Goal: Navigation & Orientation: Understand site structure

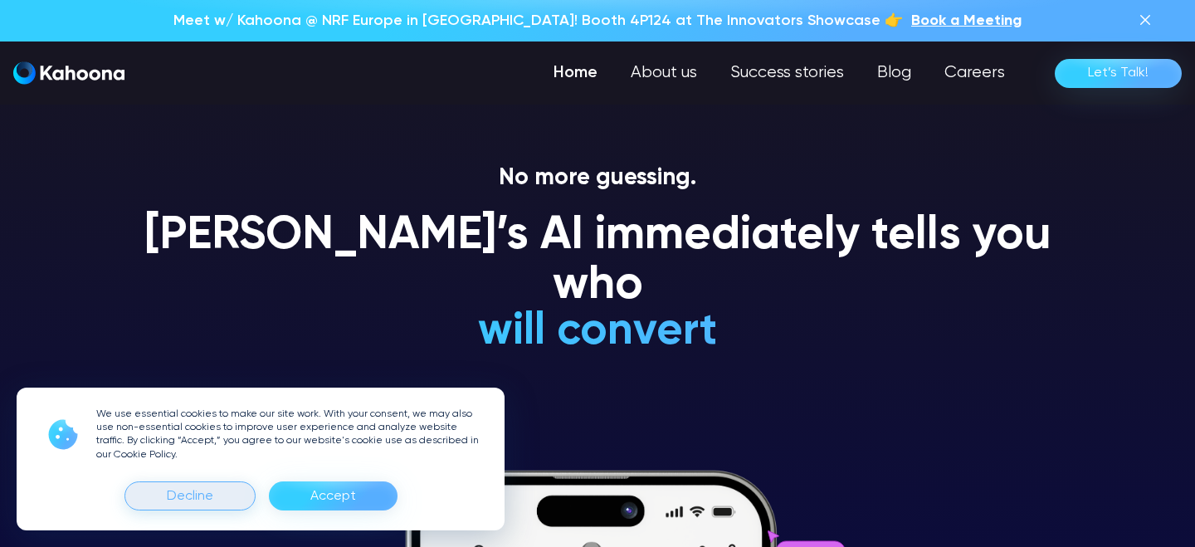
click at [222, 494] on div "Decline" at bounding box center [189, 495] width 131 height 29
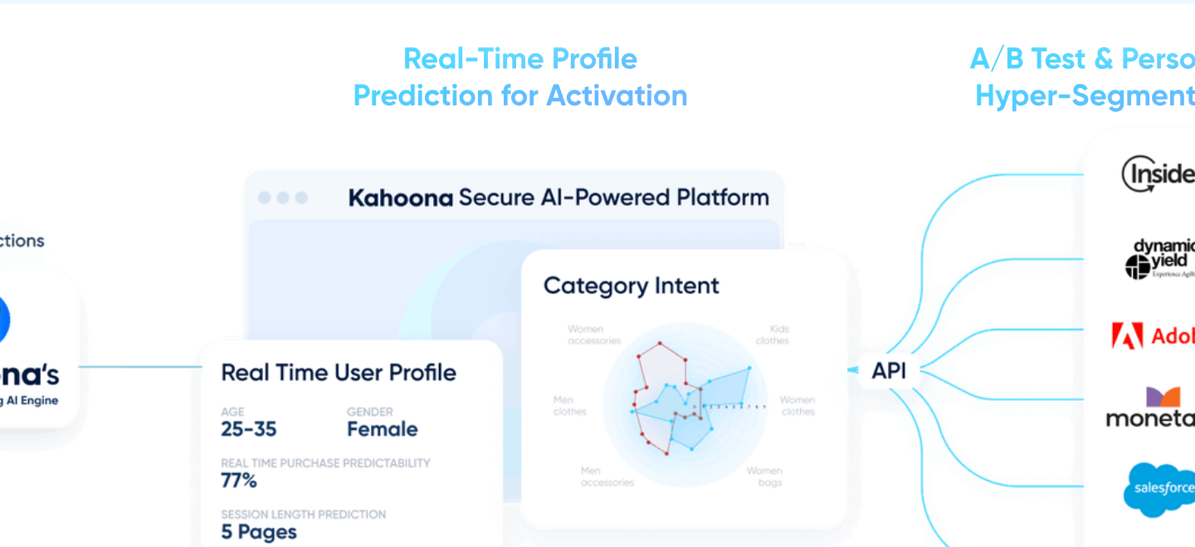
scroll to position [1811, 0]
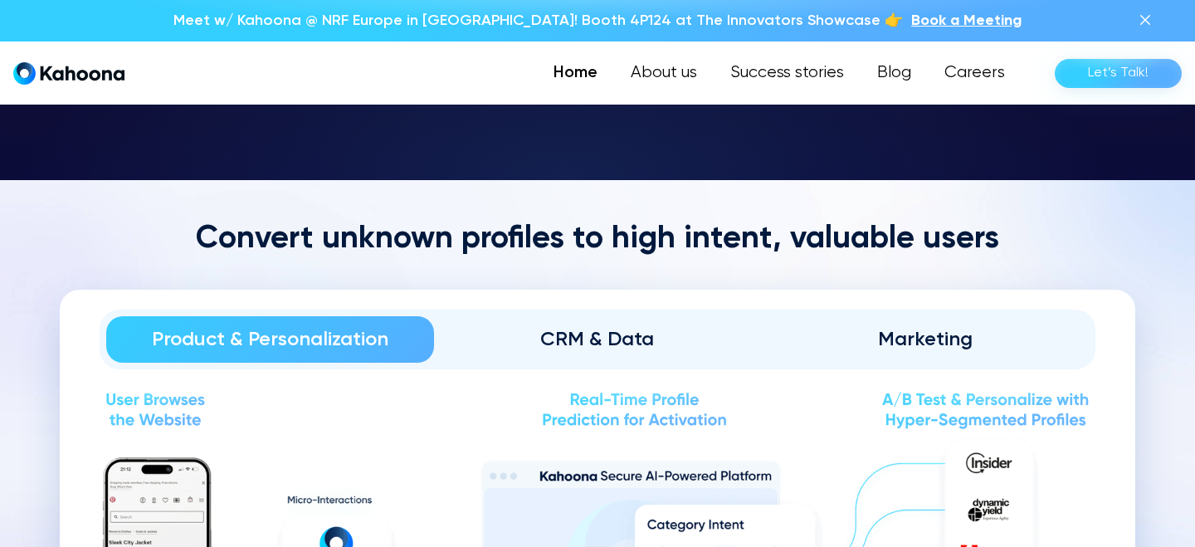
click at [623, 342] on div "CRM & Data" at bounding box center [597, 339] width 281 height 27
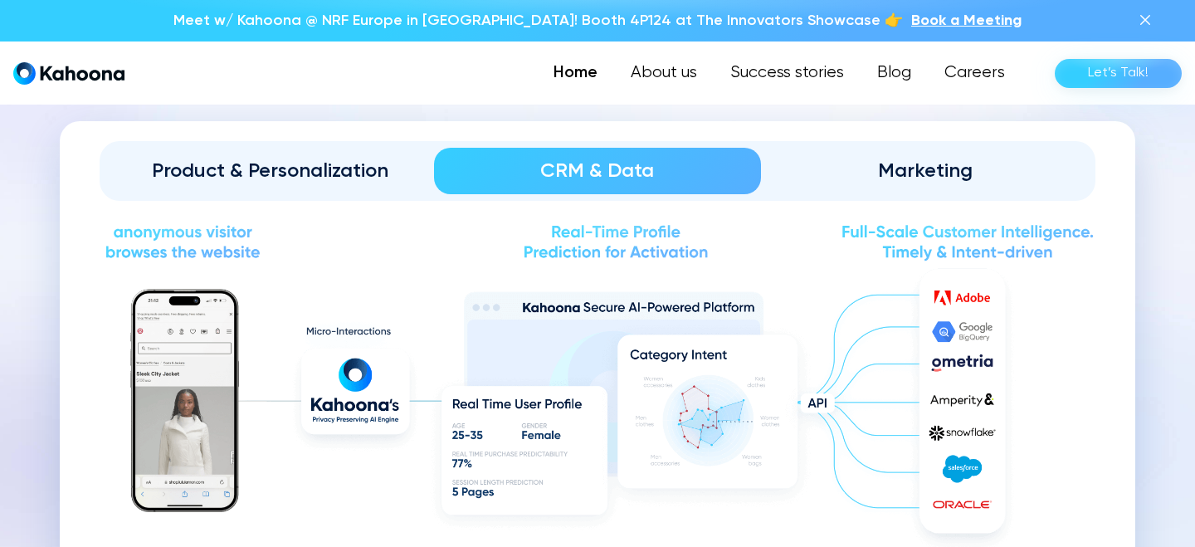
click at [896, 158] on div "Marketing" at bounding box center [924, 171] width 281 height 27
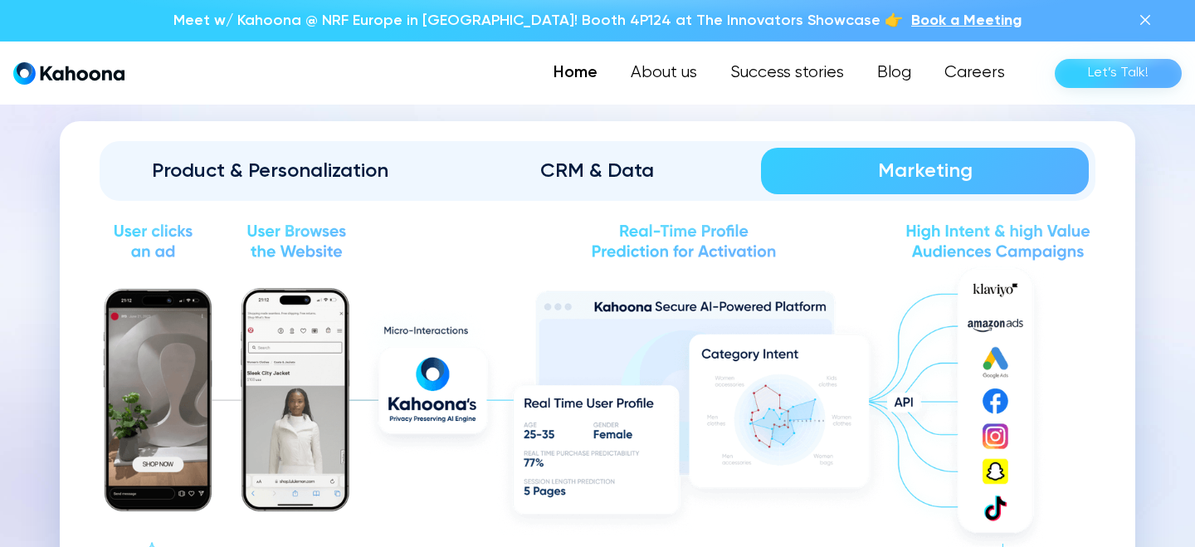
scroll to position [1786, 0]
click at [596, 167] on div "CRM & Data" at bounding box center [597, 170] width 281 height 27
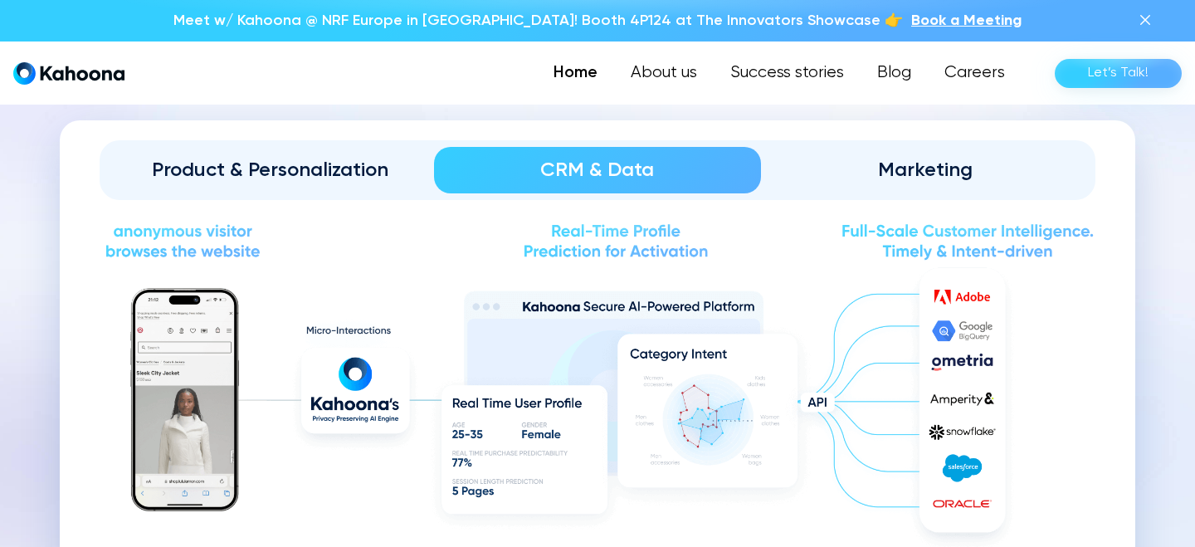
click at [363, 163] on div "Product & Personalization" at bounding box center [269, 170] width 281 height 27
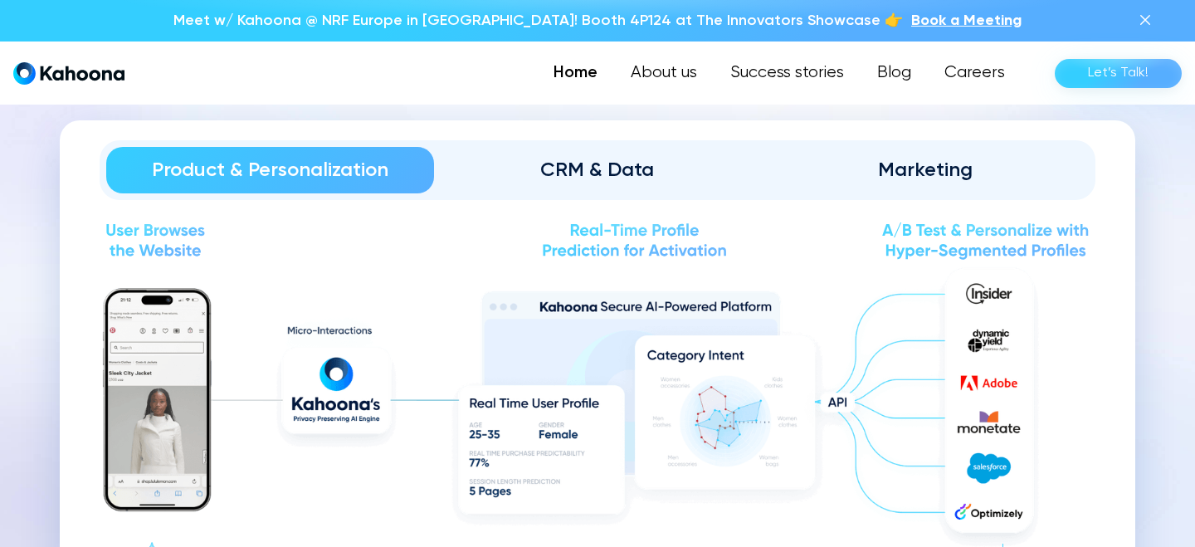
click at [587, 157] on div "CRM & Data" at bounding box center [597, 170] width 281 height 27
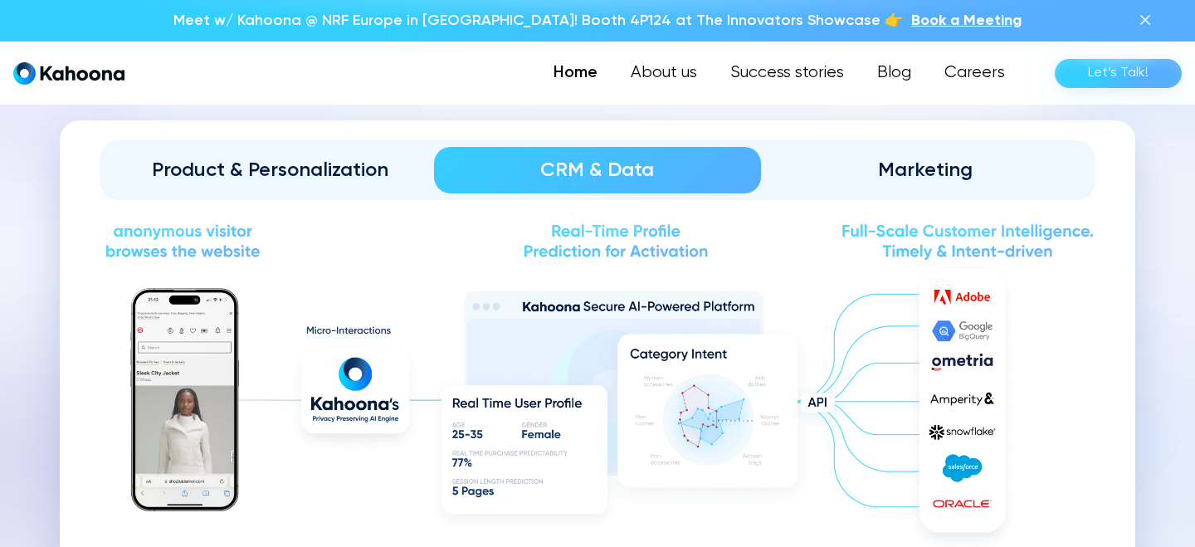
click at [923, 161] on div "Marketing" at bounding box center [924, 170] width 281 height 27
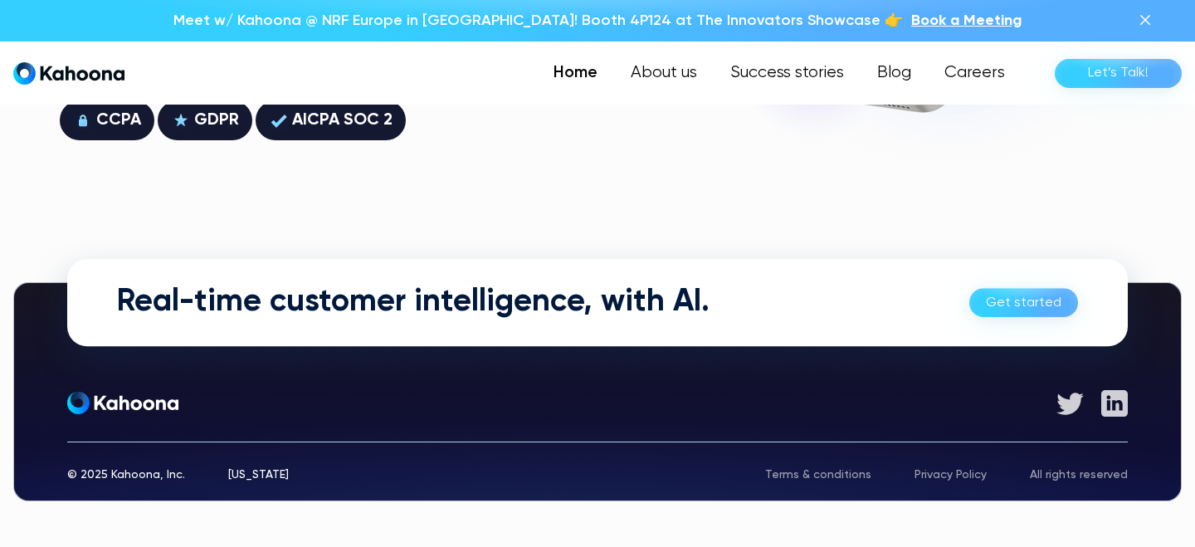
scroll to position [4695, 0]
